Goal: Communication & Community: Connect with others

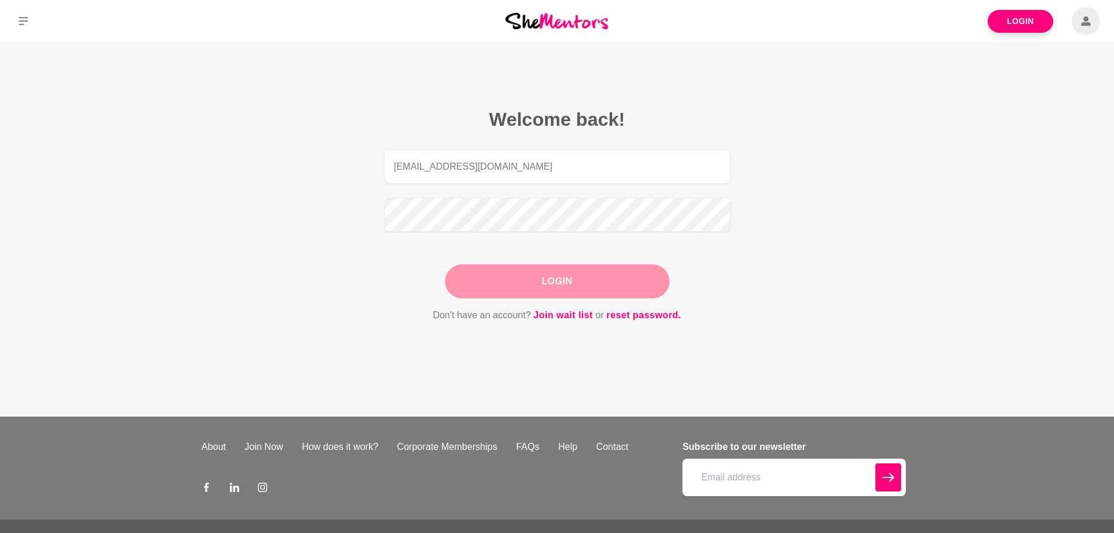
click at [580, 281] on button "Login" at bounding box center [557, 281] width 225 height 34
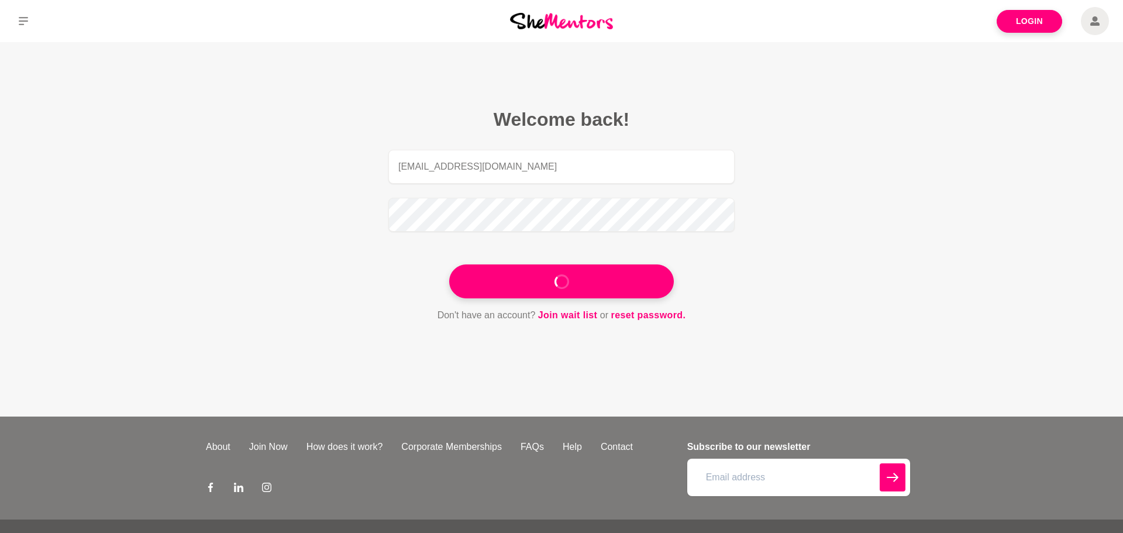
type input "Jocerob@outlook.com"
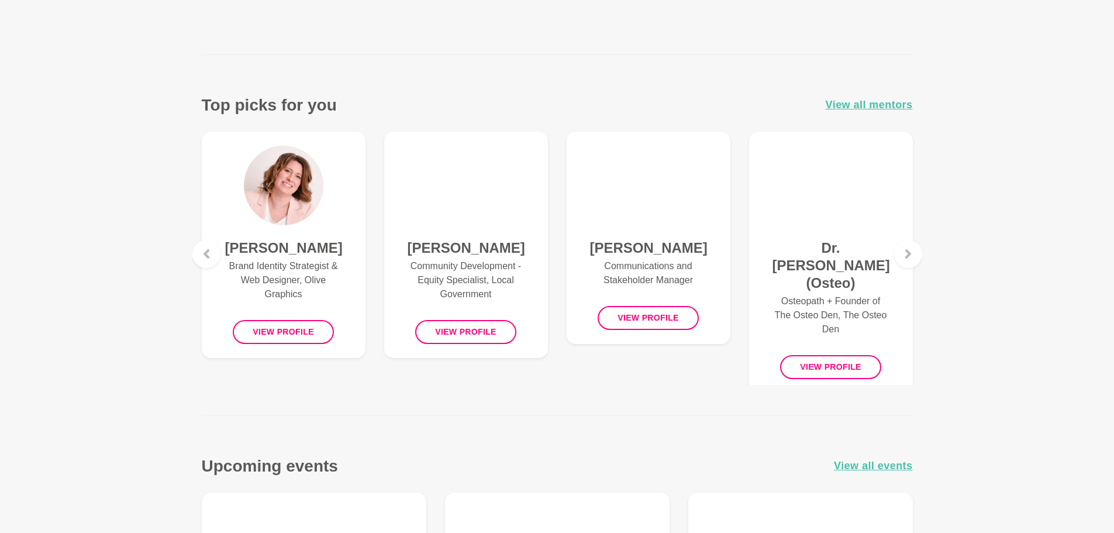
scroll to position [410, 0]
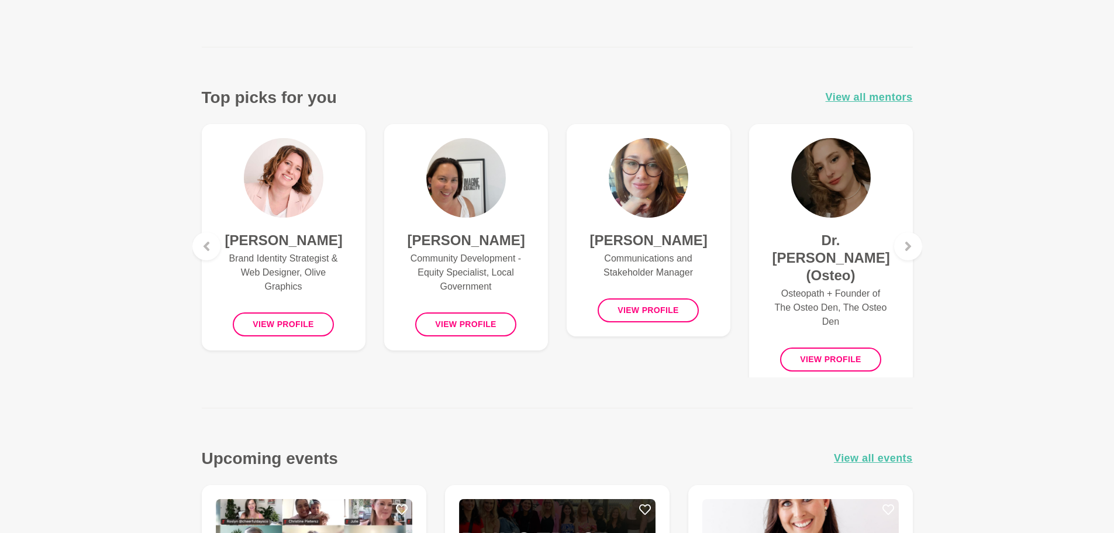
click at [643, 247] on h4 "Courtney McCloud" at bounding box center [648, 241] width 117 height 18
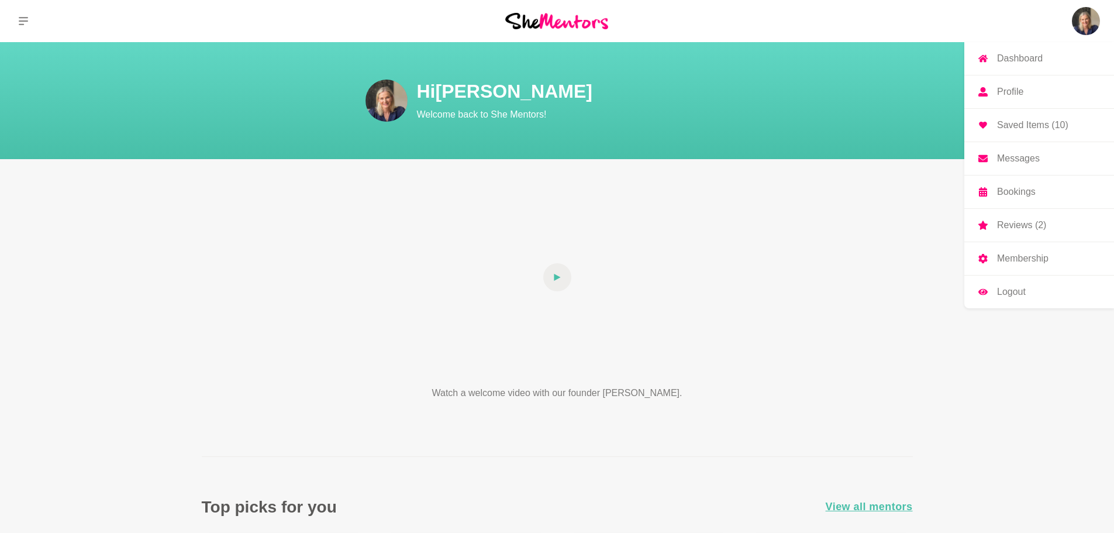
click at [1092, 30] on img at bounding box center [1086, 21] width 28 height 28
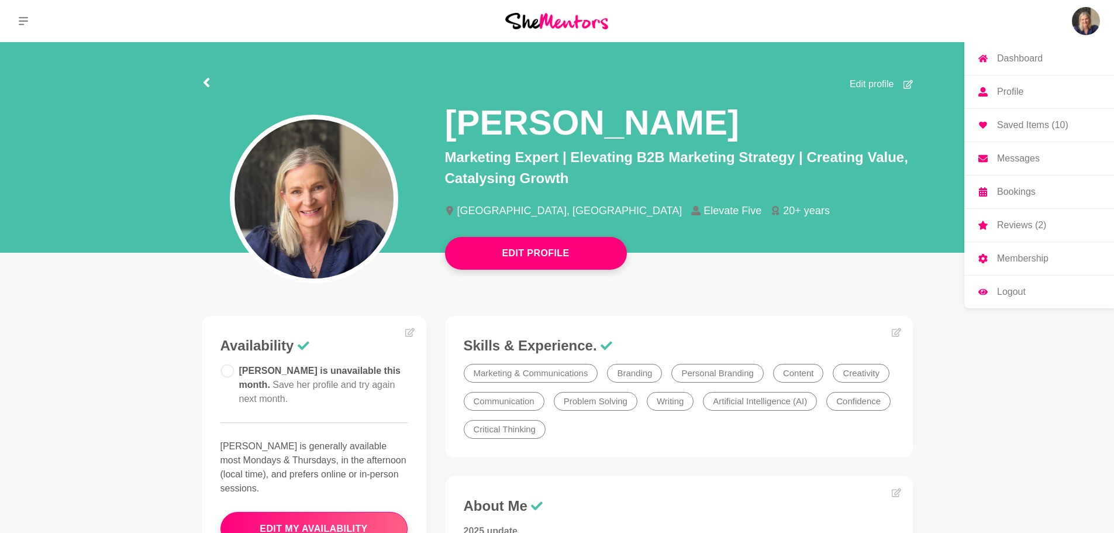
click at [1014, 158] on p "Messages" at bounding box center [1018, 158] width 43 height 9
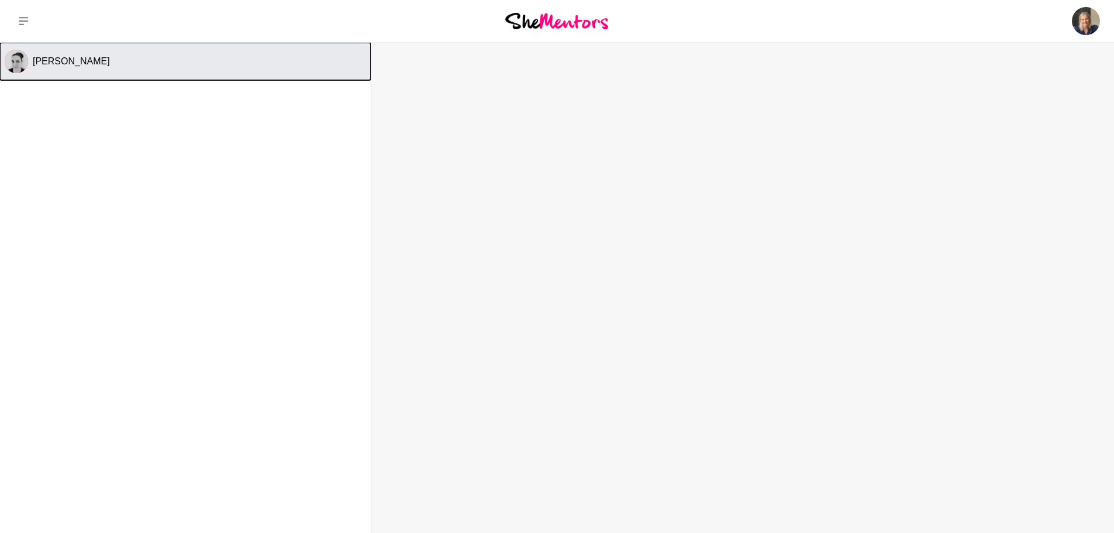
click at [33, 61] on span "Erin" at bounding box center [71, 61] width 77 height 10
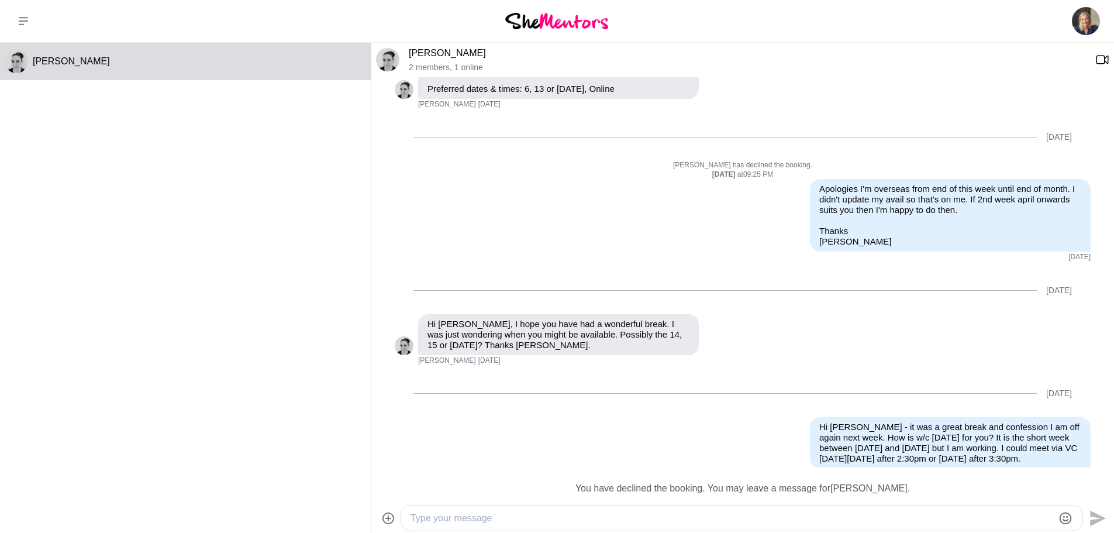
scroll to position [188, 0]
